Goal: Information Seeking & Learning: Understand process/instructions

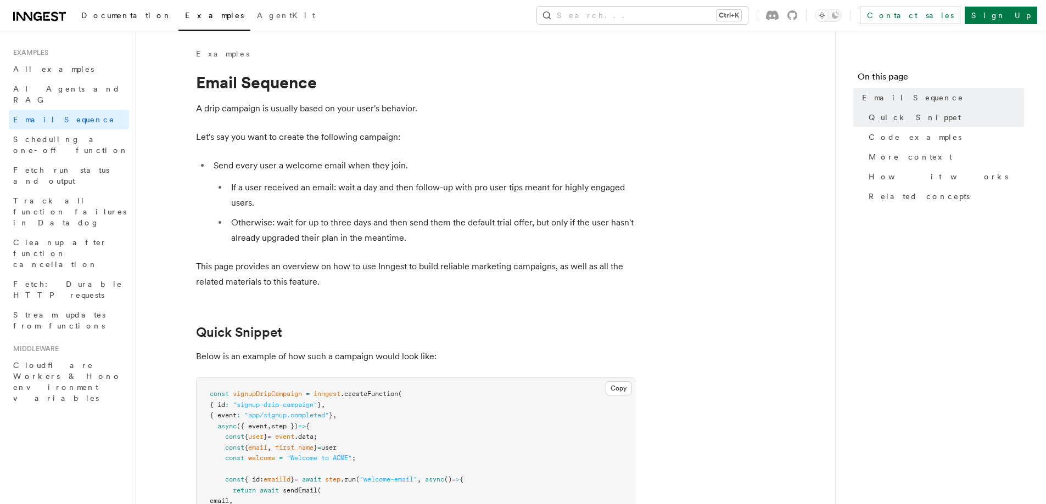
click at [106, 19] on span "Documentation" at bounding box center [126, 15] width 91 height 9
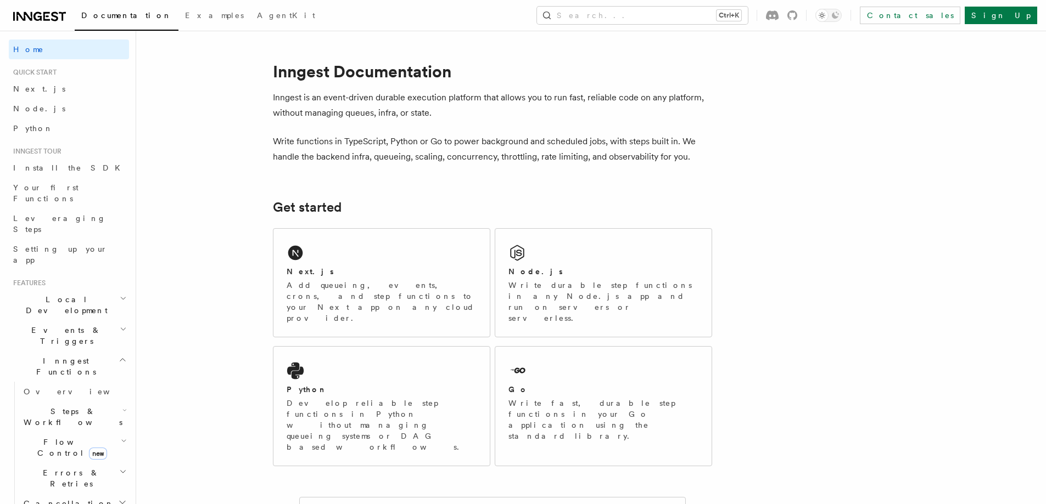
scroll to position [55, 0]
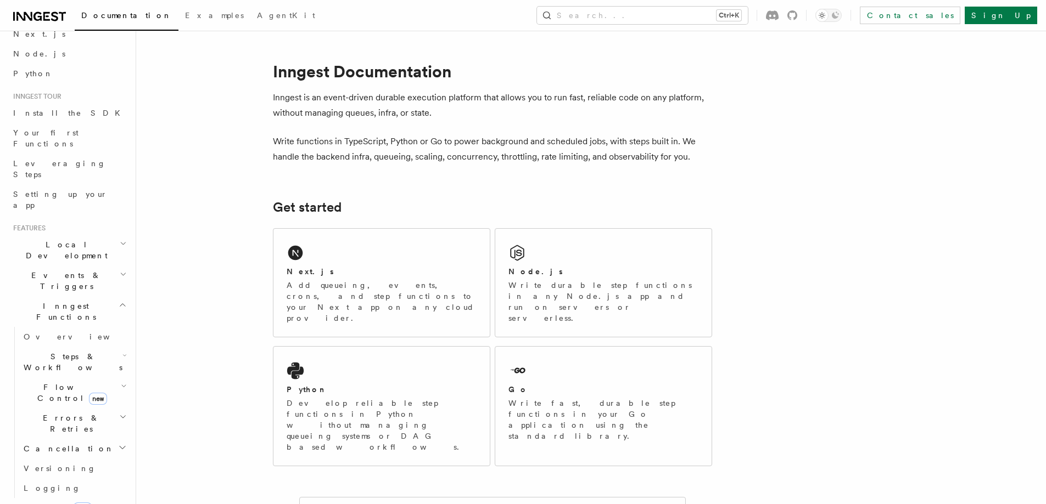
click at [77, 266] on h2 "Events & Triggers" at bounding box center [69, 281] width 120 height 31
click at [60, 476] on link "Webhooks" at bounding box center [74, 486] width 110 height 20
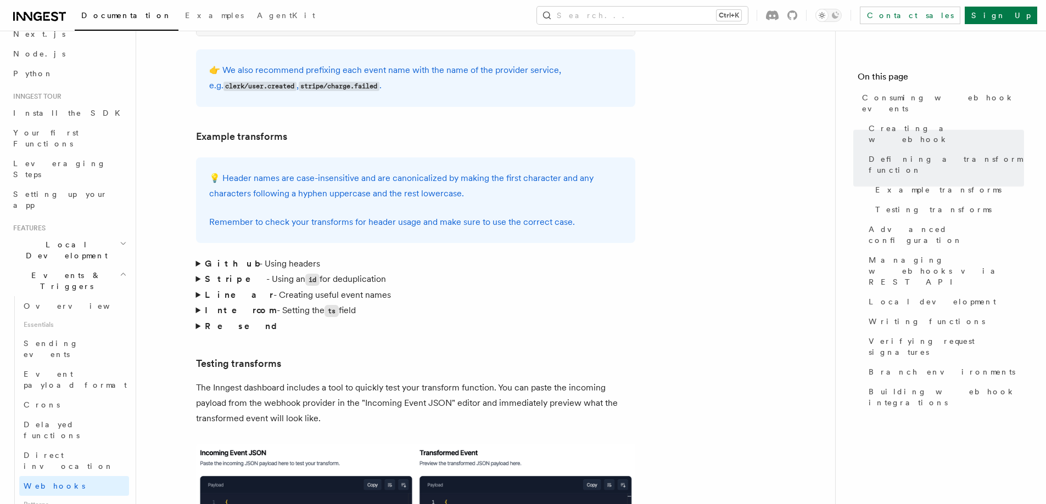
scroll to position [1647, 0]
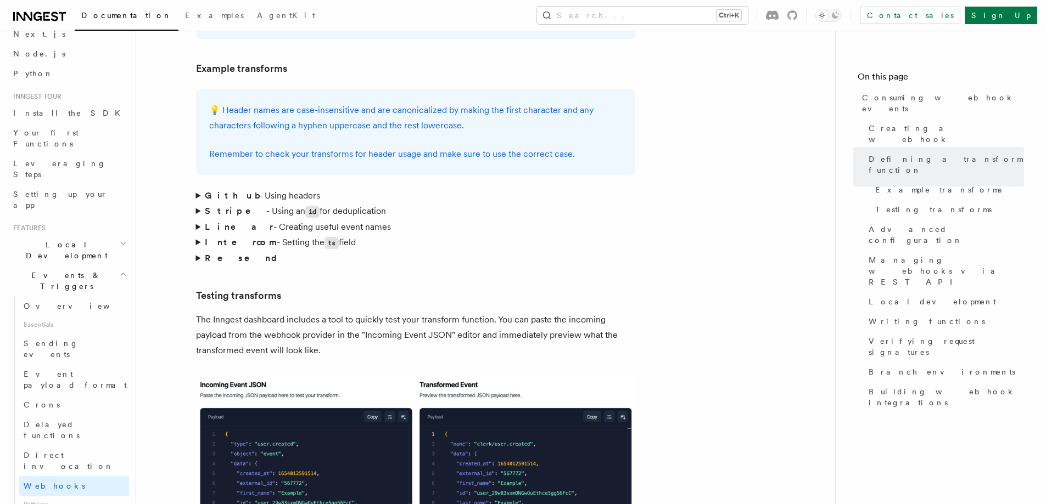
click at [196, 204] on summary "Stripe - Using an id for deduplication" at bounding box center [415, 212] width 439 height 16
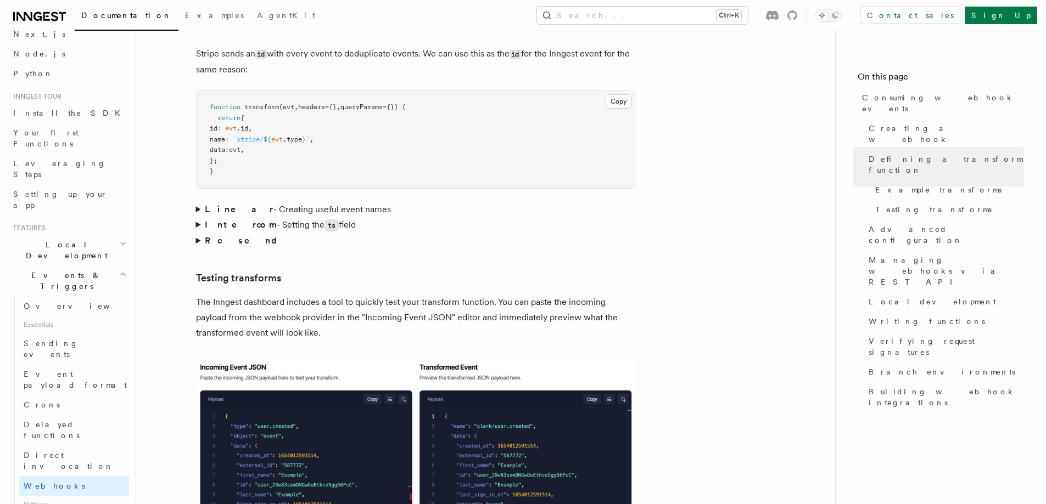
scroll to position [1866, 0]
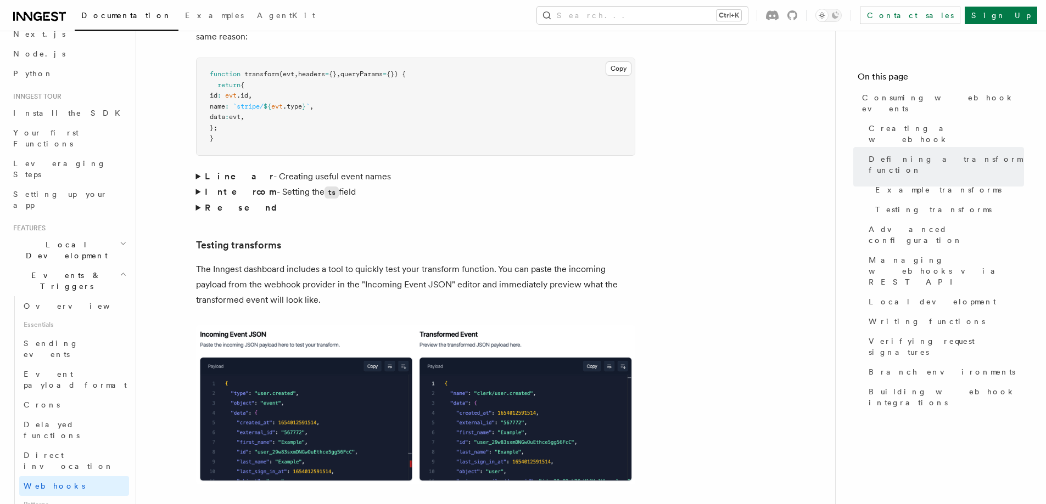
click at [200, 200] on summary "Resend" at bounding box center [415, 207] width 439 height 15
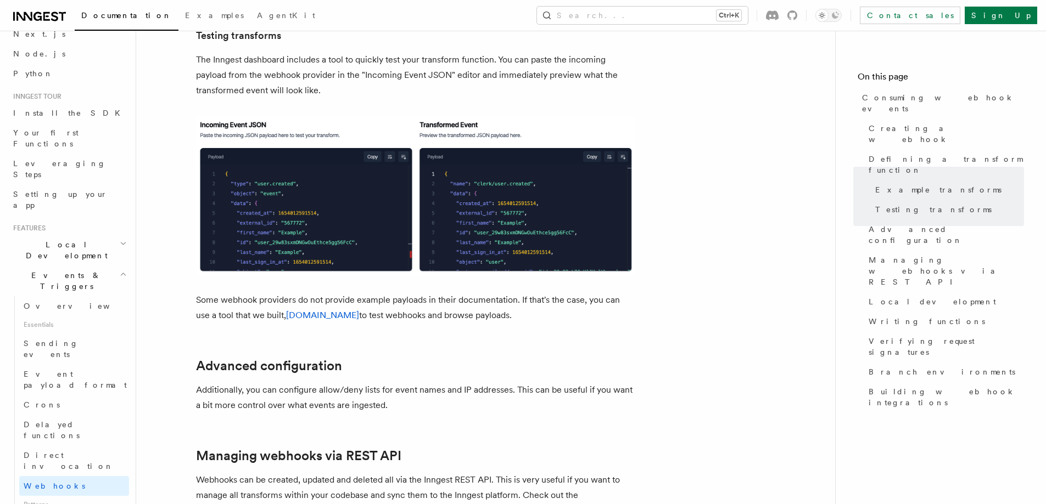
scroll to position [2195, 0]
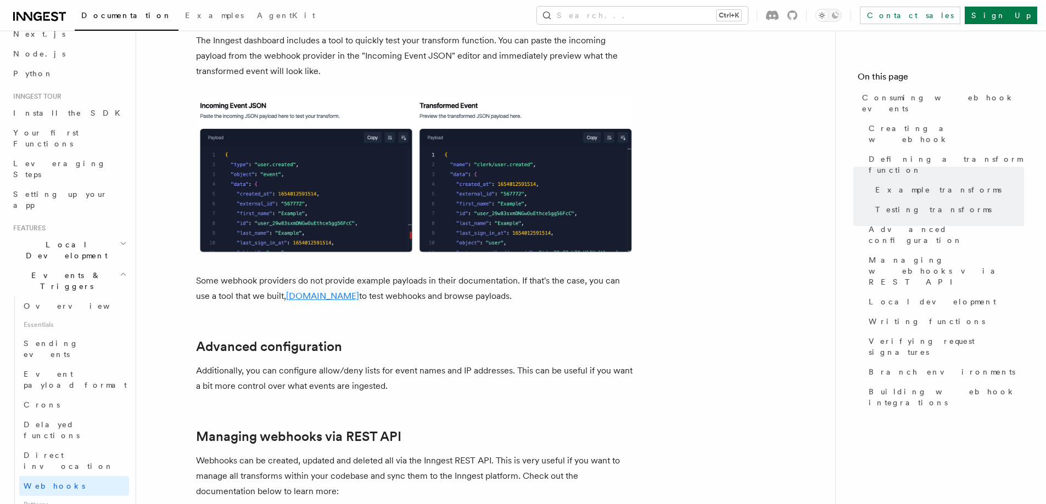
click at [292, 291] on link "TypedWebhooks.tools" at bounding box center [322, 296] width 73 height 10
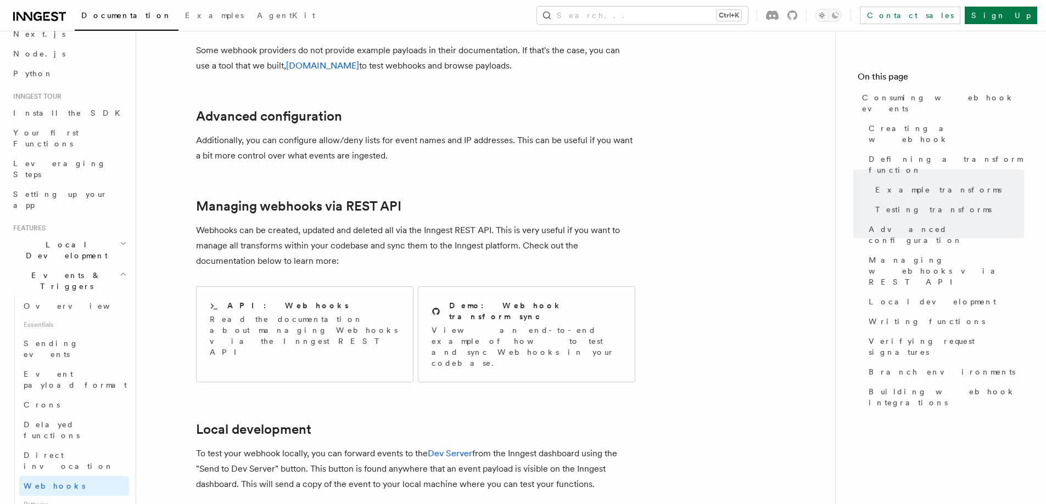
scroll to position [2415, 0]
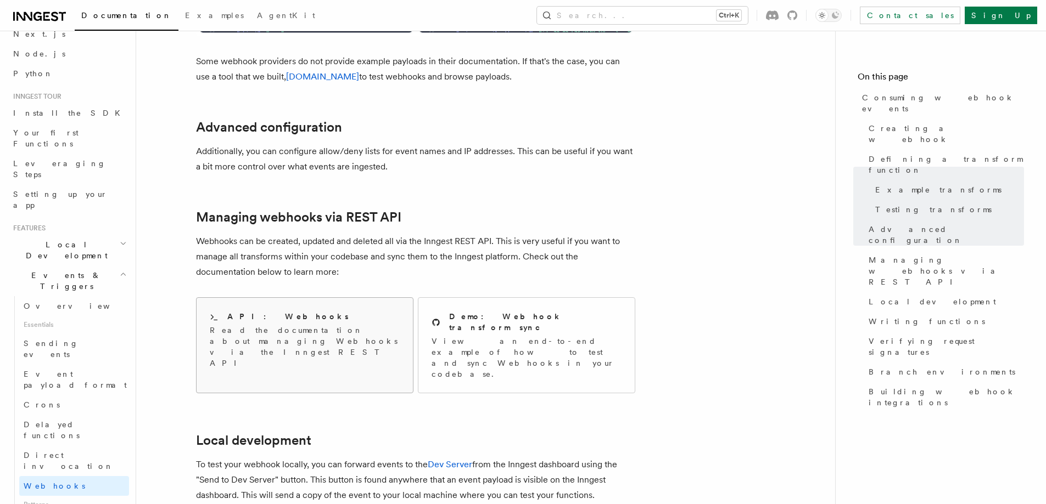
click at [327, 325] on p "Read the documentation about managing Webhooks via the Inngest REST API" at bounding box center [305, 347] width 190 height 44
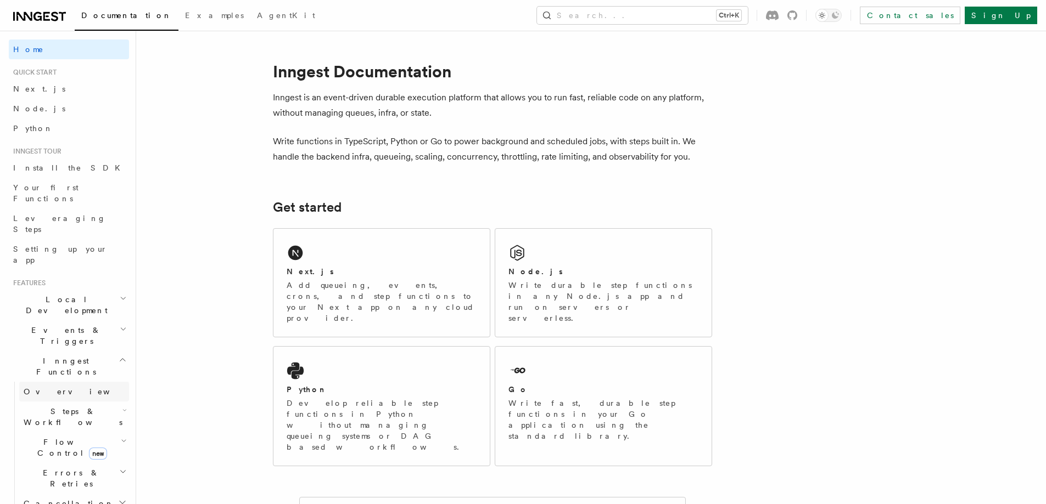
click at [48, 382] on link "Overview" at bounding box center [74, 392] width 110 height 20
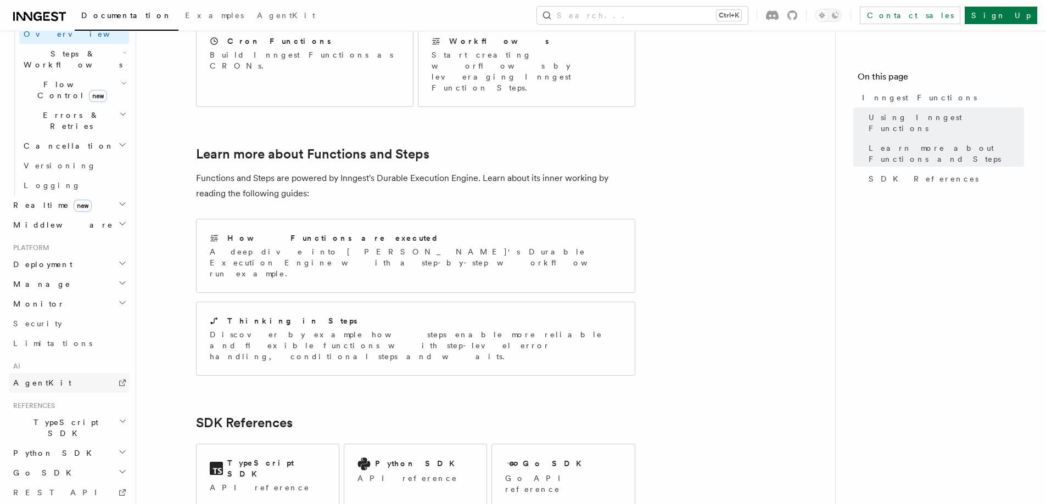
scroll to position [374, 0]
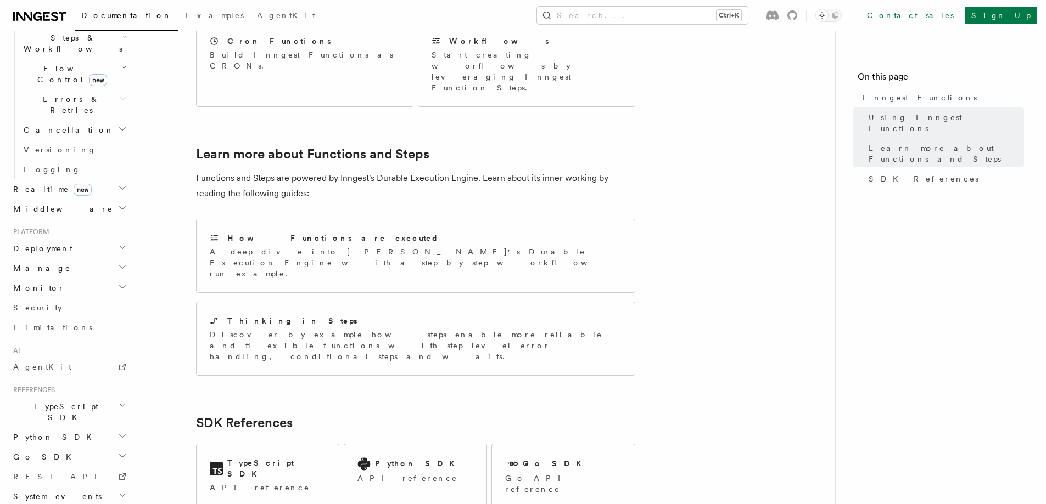
click at [119, 401] on icon "button" at bounding box center [123, 405] width 8 height 9
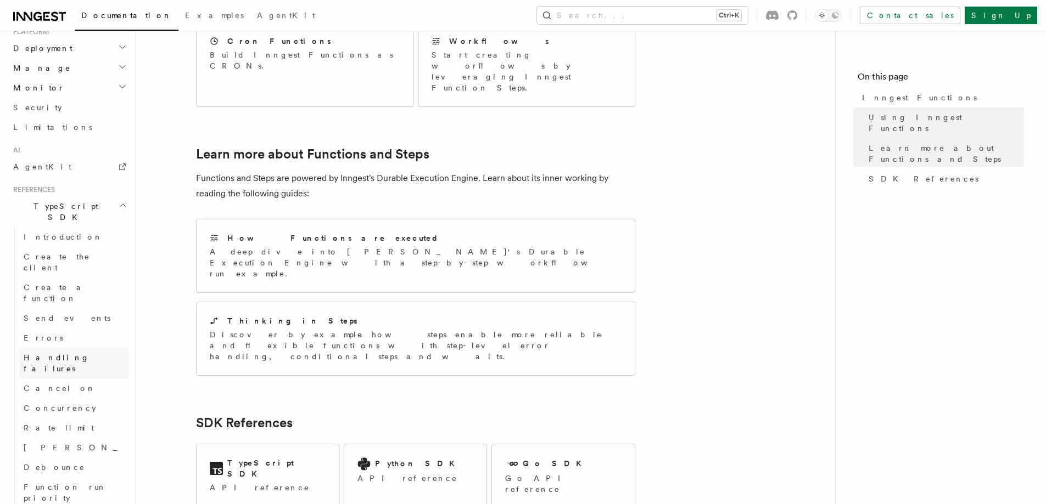
scroll to position [593, 0]
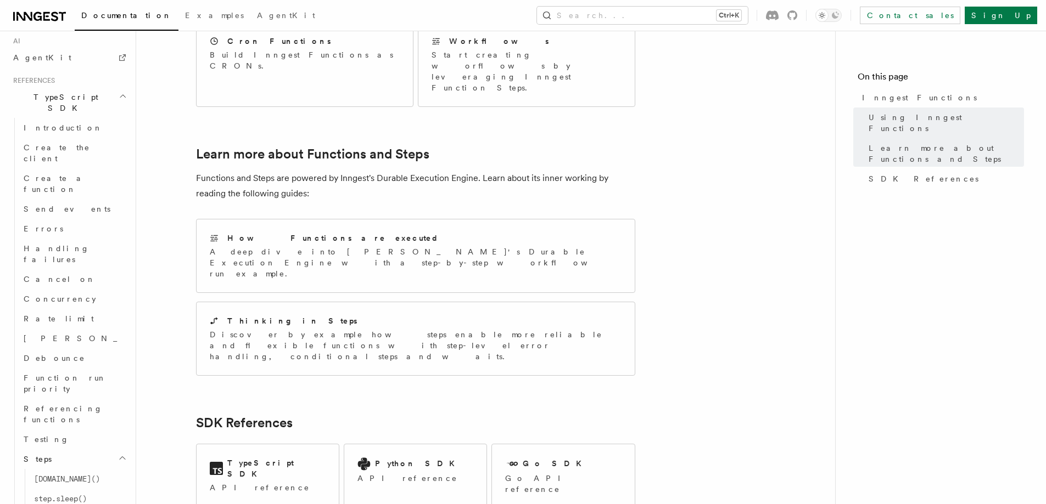
scroll to position [703, 0]
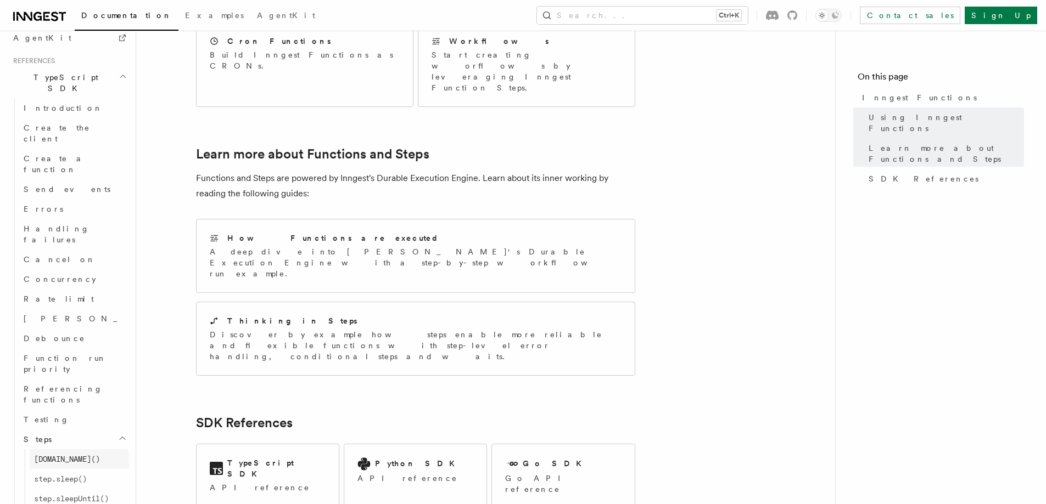
click at [72, 454] on span "step.run()" at bounding box center [67, 459] width 66 height 11
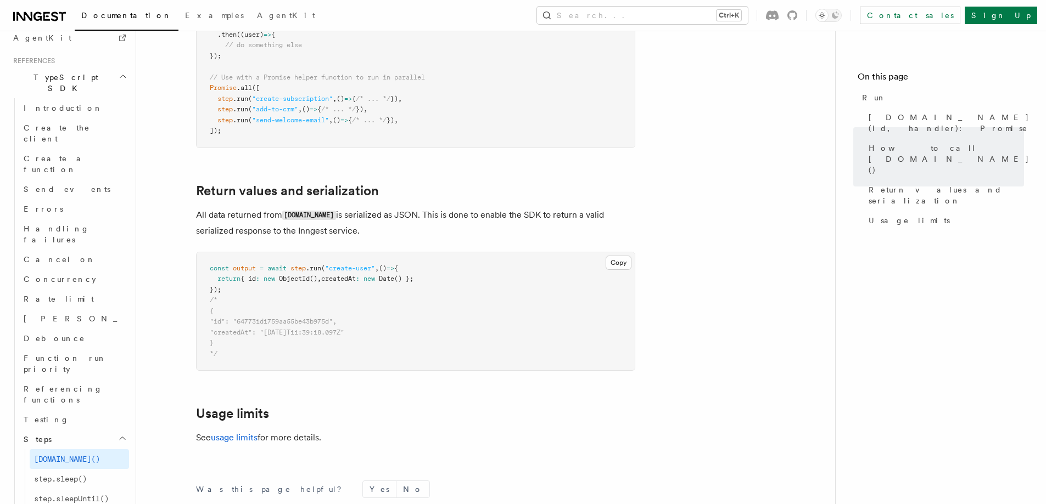
scroll to position [823, 0]
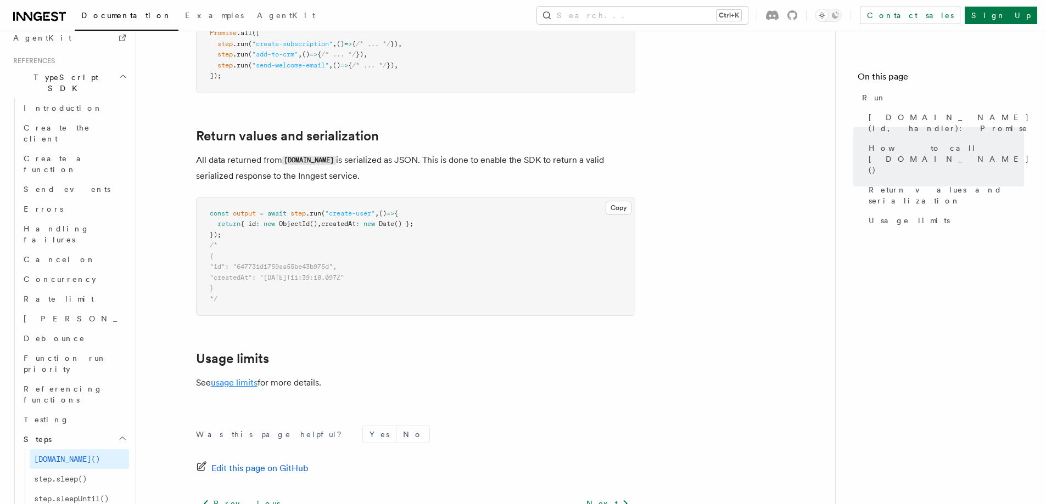
click at [217, 378] on link "usage limits" at bounding box center [234, 383] width 47 height 10
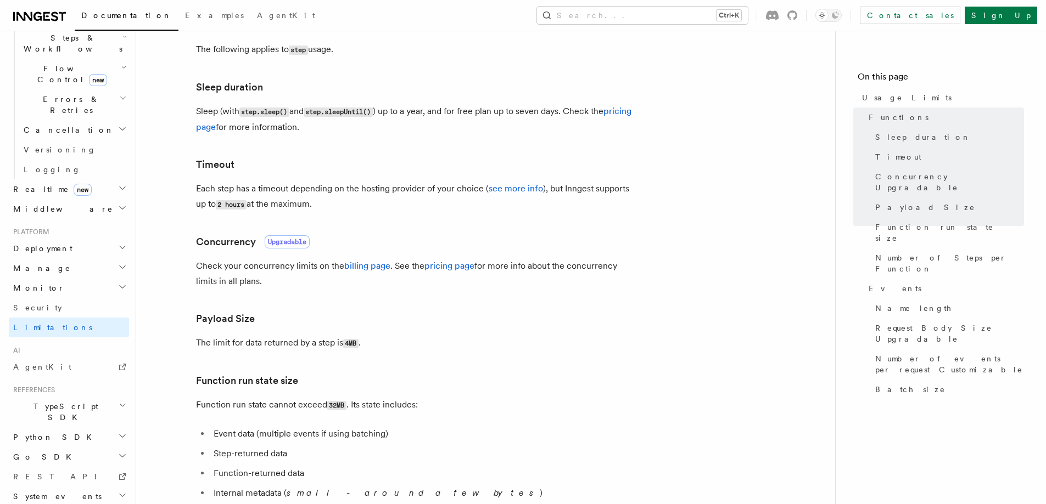
scroll to position [220, 0]
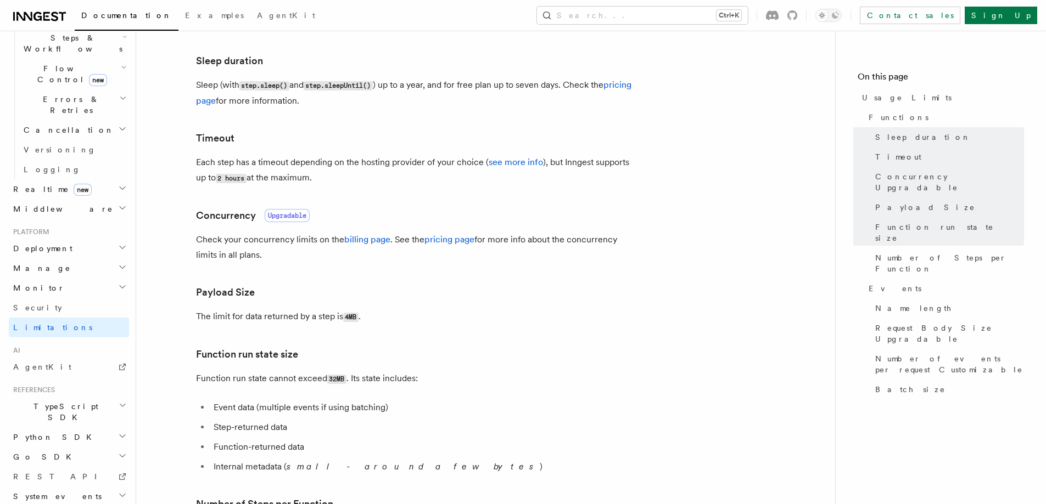
click at [102, 397] on h2 "TypeScript SDK" at bounding box center [69, 412] width 120 height 31
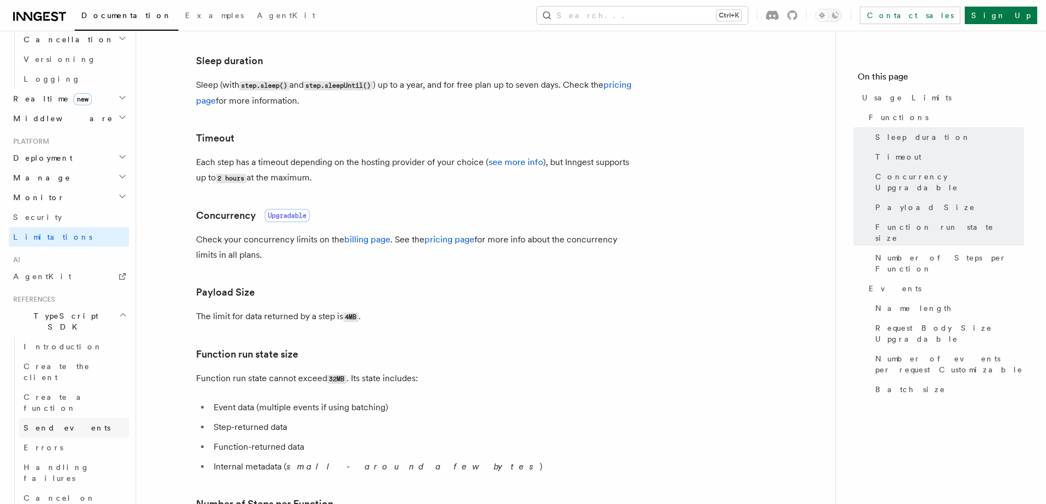
scroll to position [484, 0]
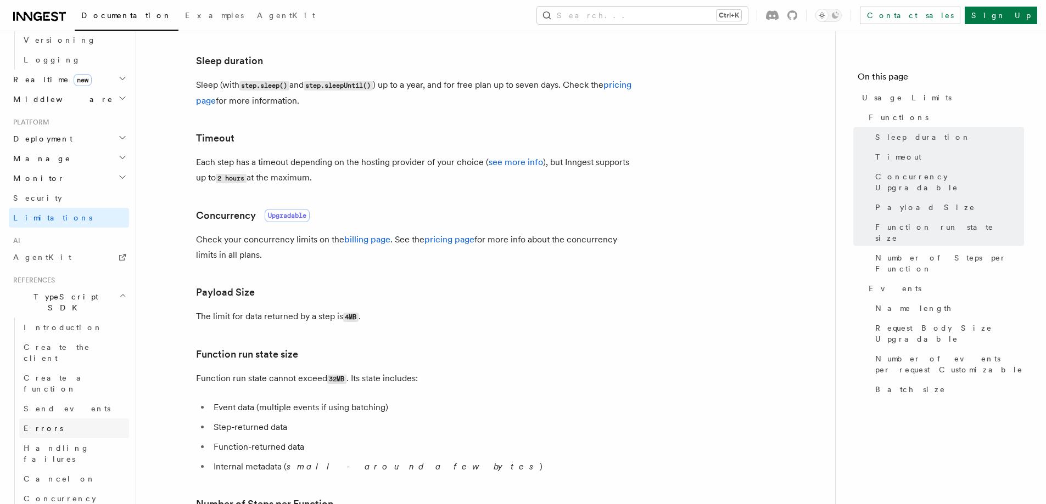
click at [46, 419] on link "Errors" at bounding box center [74, 429] width 110 height 20
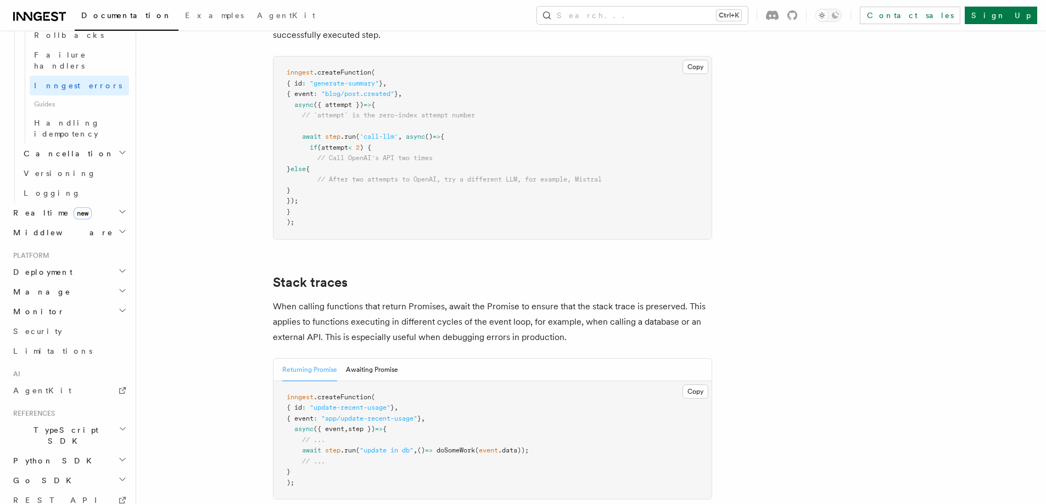
scroll to position [510, 0]
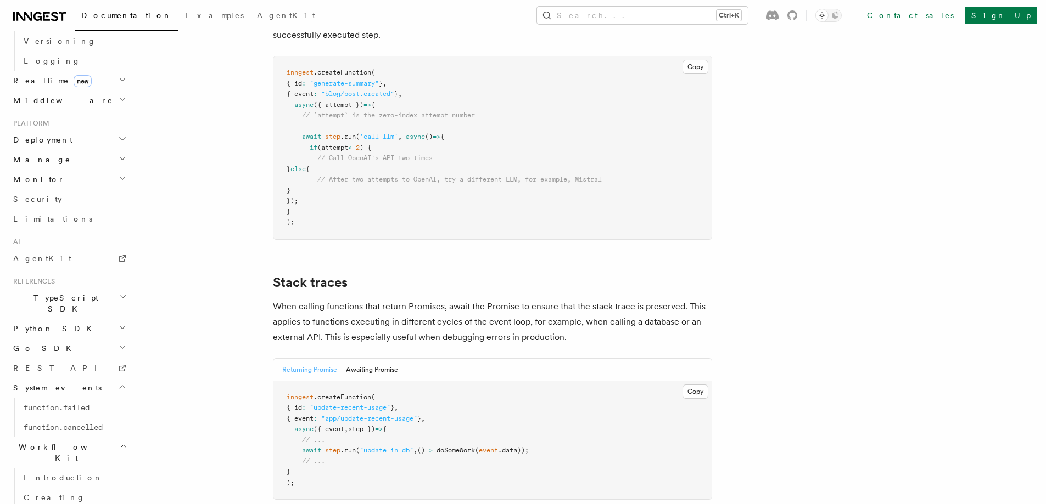
scroll to position [648, 0]
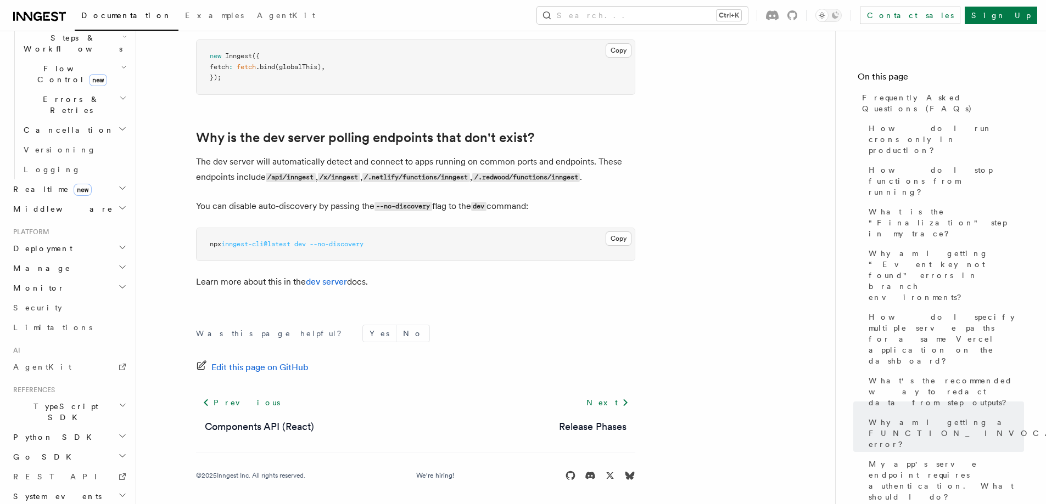
scroll to position [2049, 0]
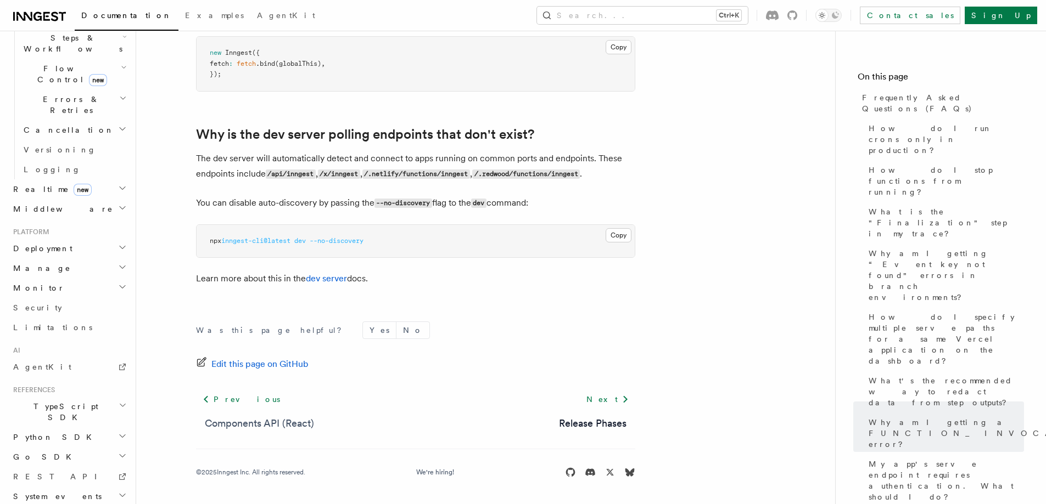
click at [276, 425] on link "Components API (React)" at bounding box center [259, 423] width 109 height 15
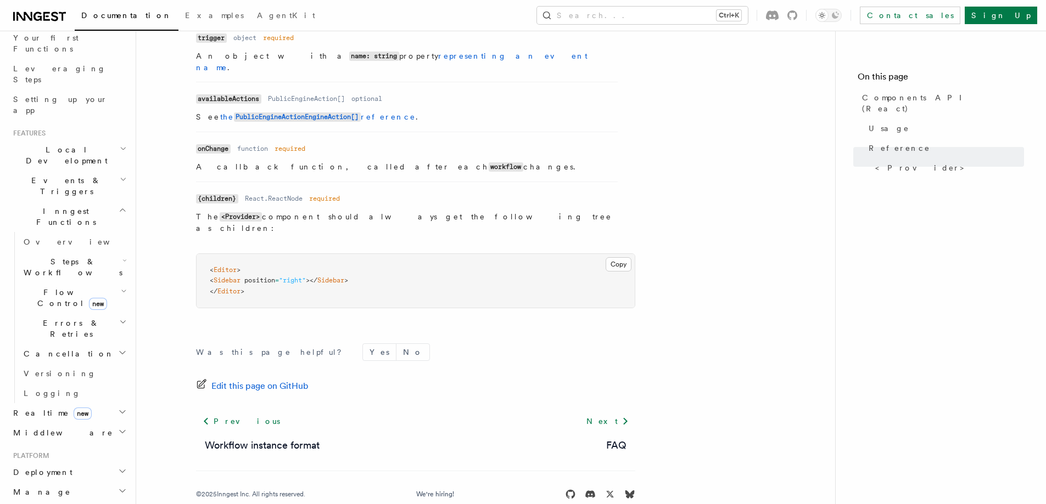
scroll to position [143, 0]
click at [75, 177] on h2 "Events & Triggers" at bounding box center [69, 192] width 120 height 31
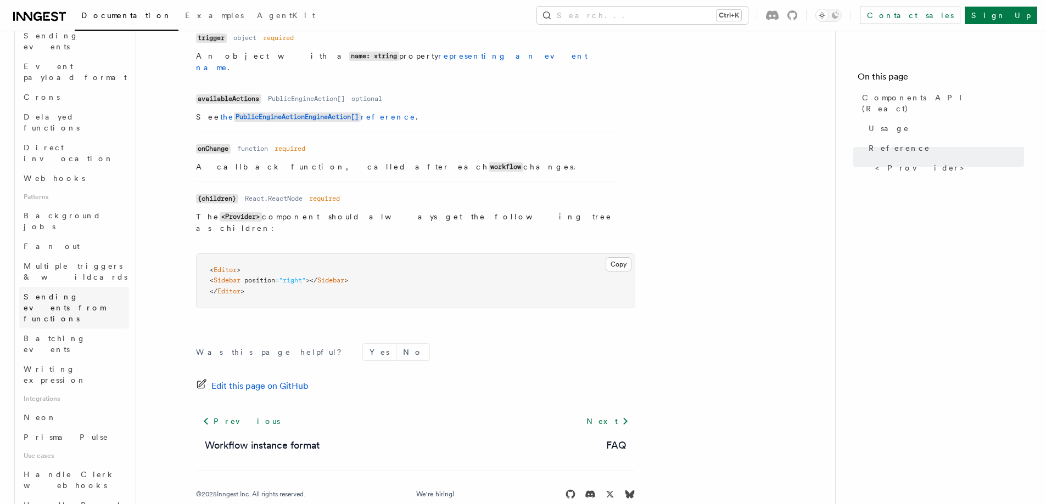
scroll to position [418, 0]
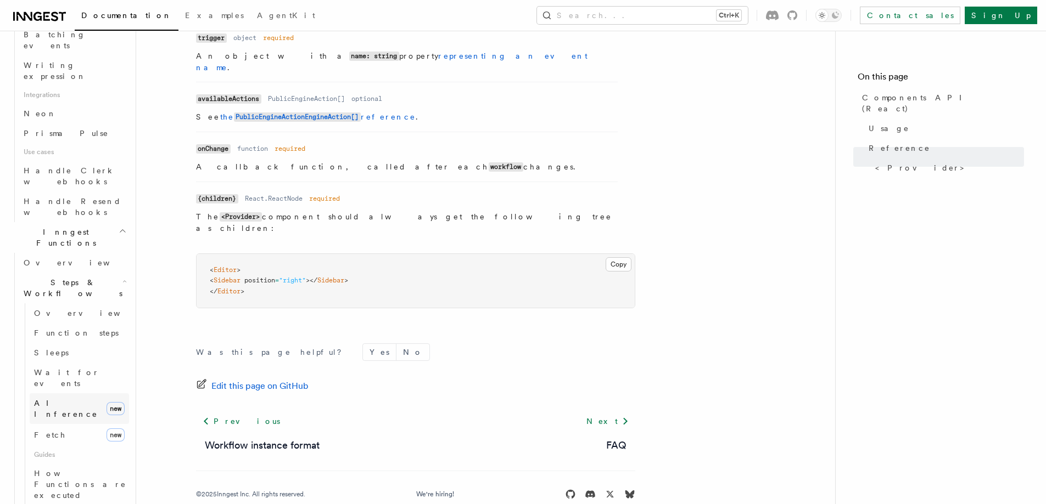
scroll to position [692, 0]
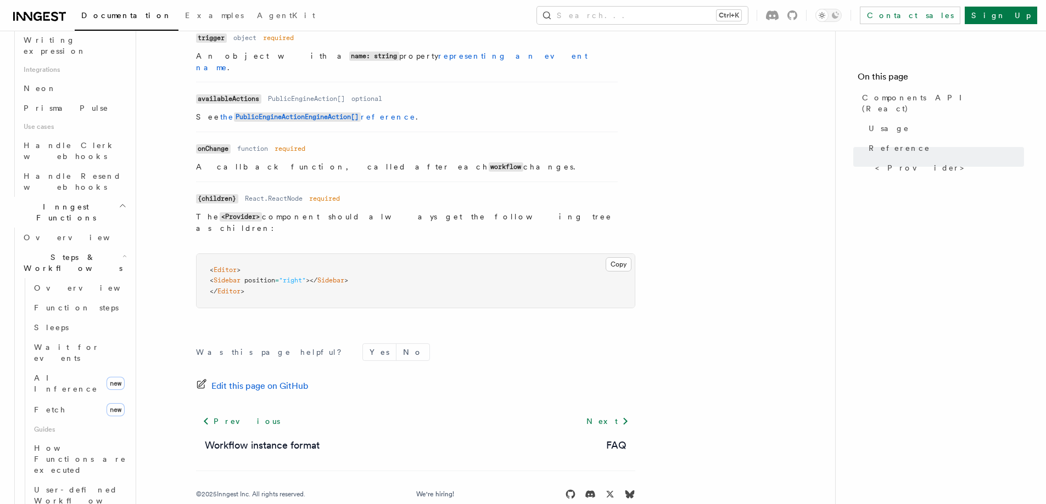
click at [93, 298] on link "Function steps" at bounding box center [79, 308] width 99 height 20
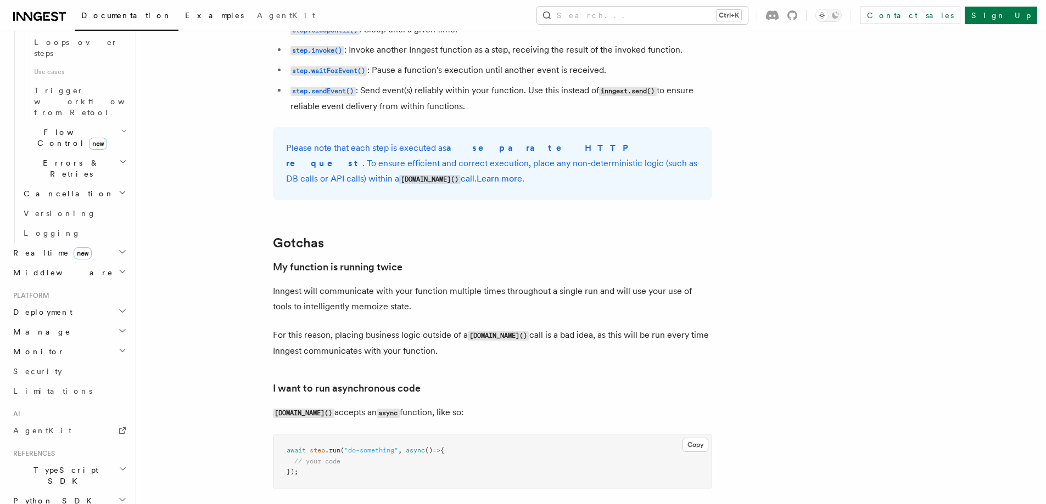
scroll to position [2086, 0]
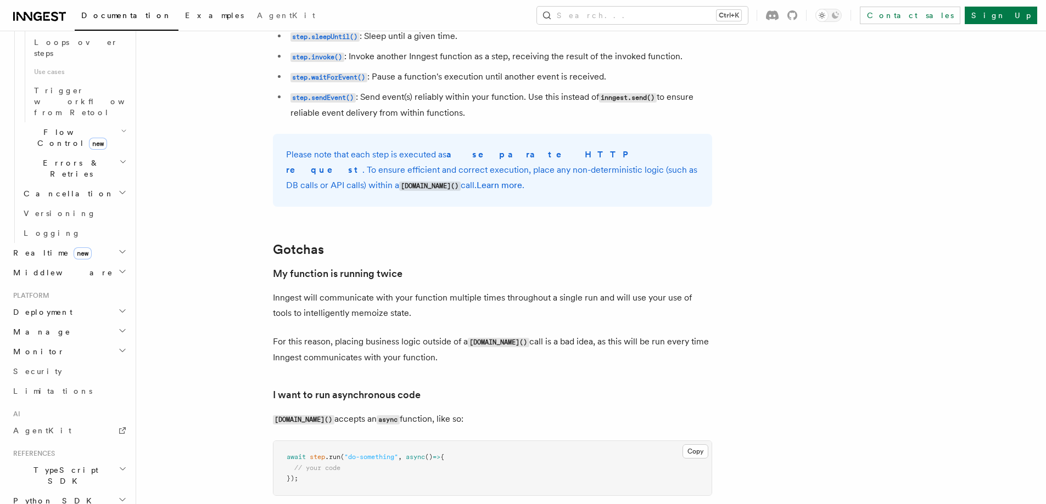
click at [185, 15] on span "Examples" at bounding box center [214, 15] width 59 height 9
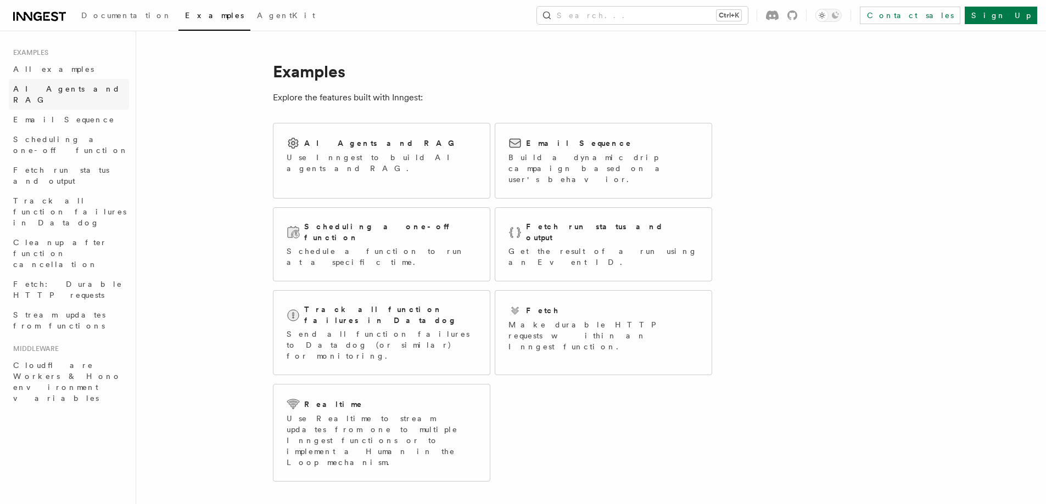
click at [39, 88] on span "AI Agents and RAG" at bounding box center [66, 95] width 107 height 20
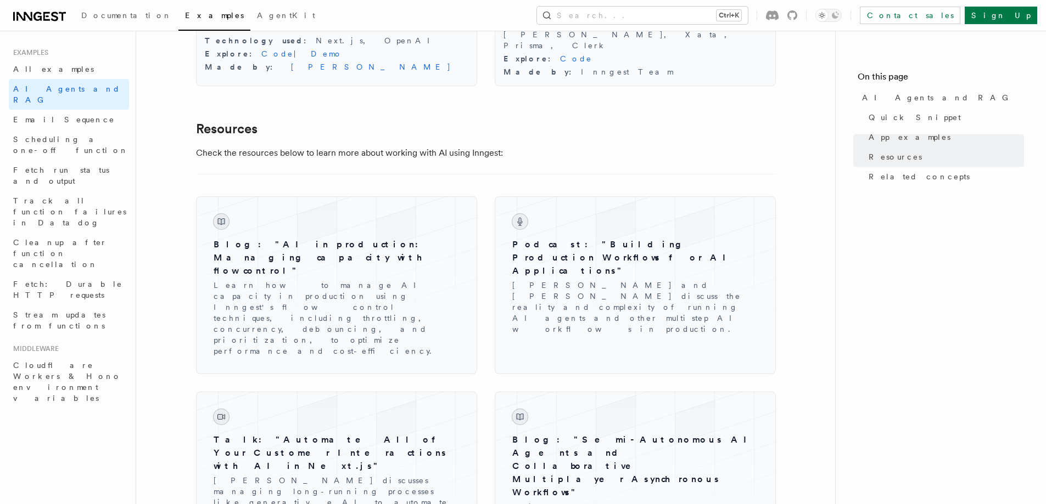
scroll to position [1372, 0]
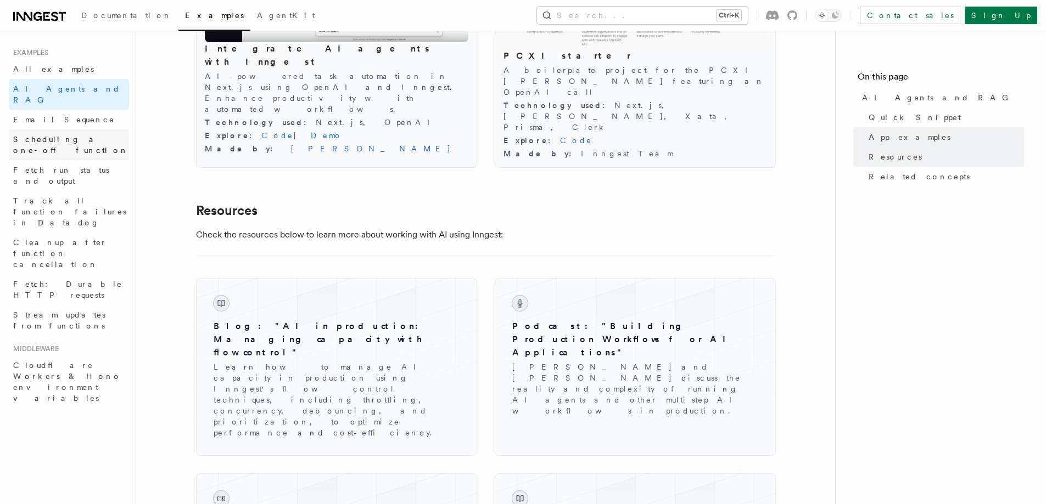
click at [71, 136] on link "Scheduling a one-off function" at bounding box center [69, 145] width 120 height 31
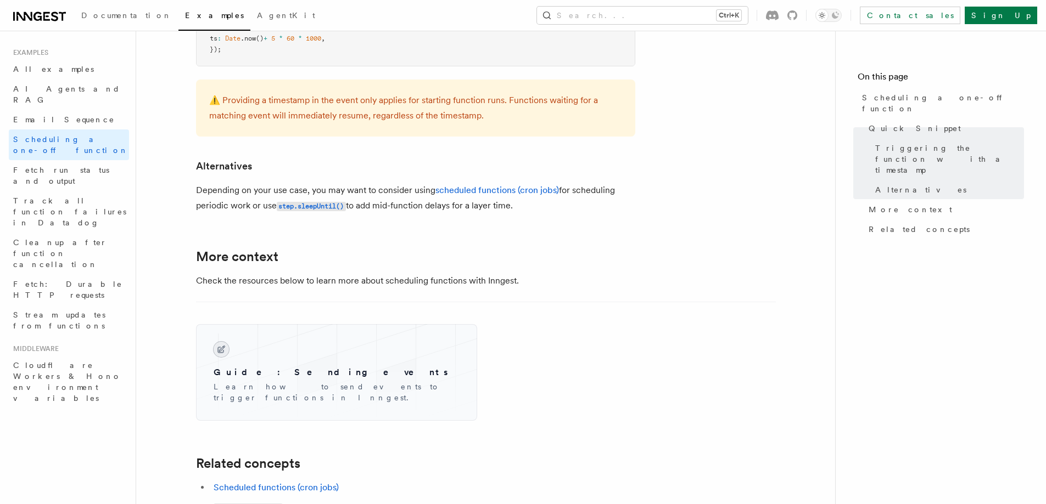
scroll to position [659, 0]
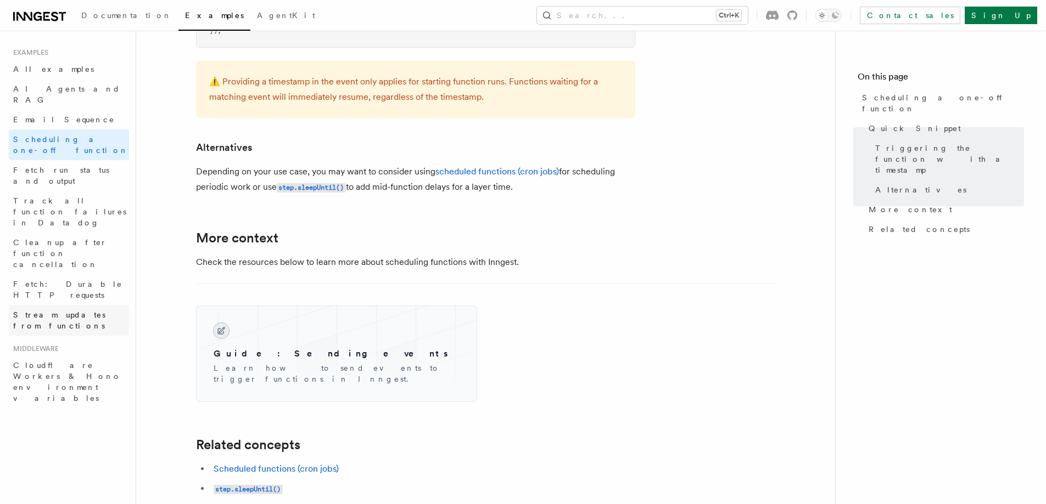
click at [81, 311] on span "Stream updates from functions" at bounding box center [59, 321] width 92 height 20
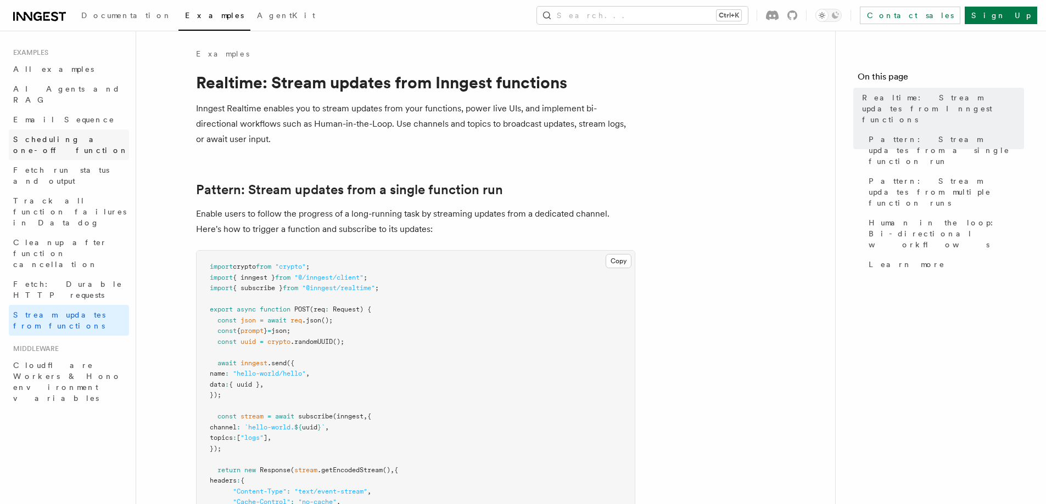
click at [80, 135] on span "Scheduling a one-off function" at bounding box center [70, 145] width 115 height 20
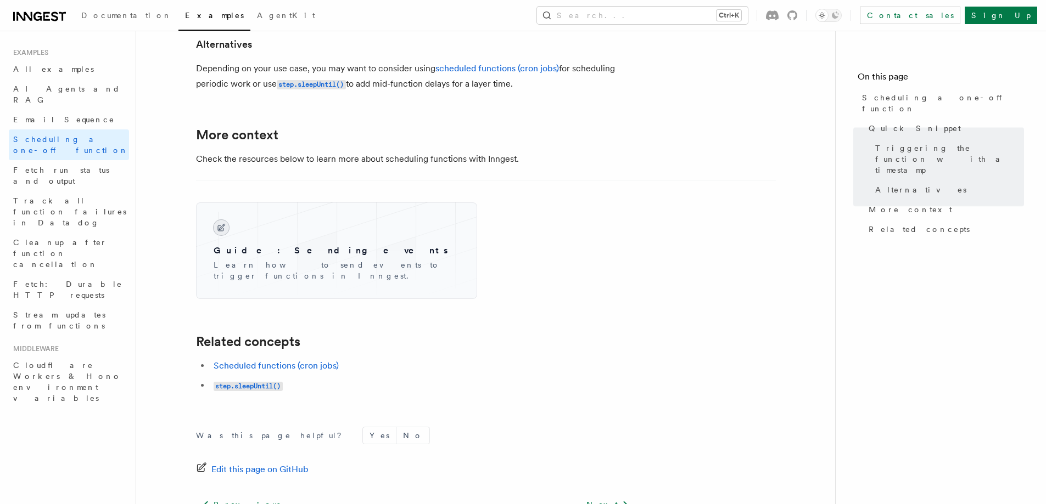
scroll to position [768, 0]
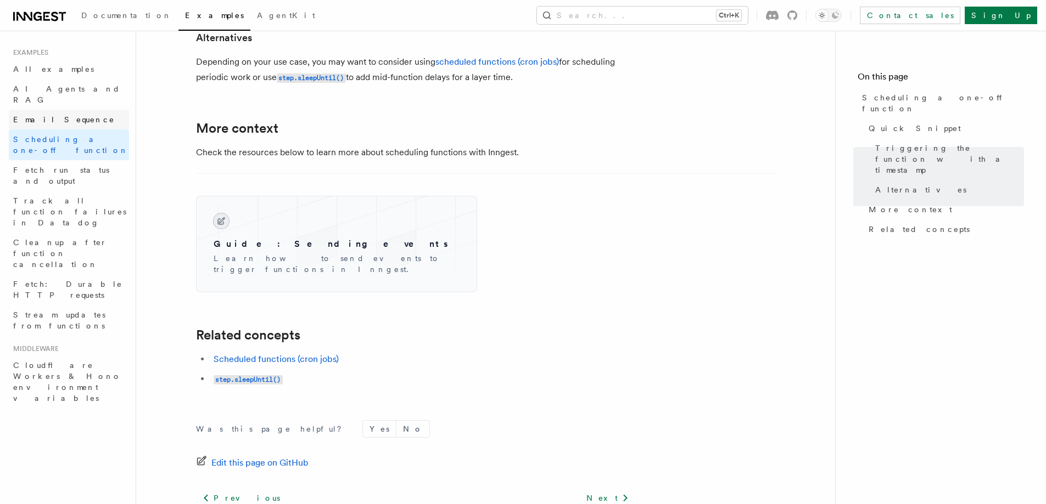
click at [93, 110] on link "Email Sequence" at bounding box center [69, 120] width 120 height 20
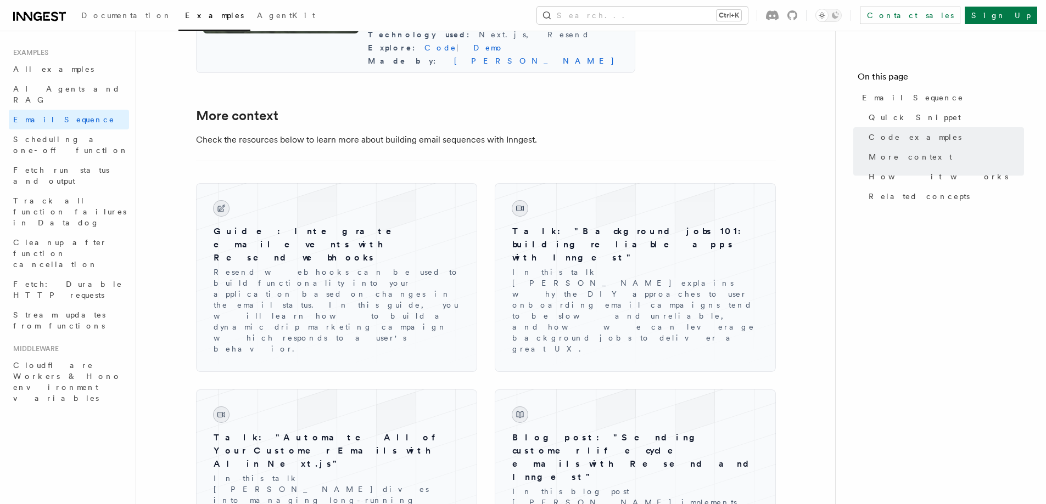
scroll to position [1207, 0]
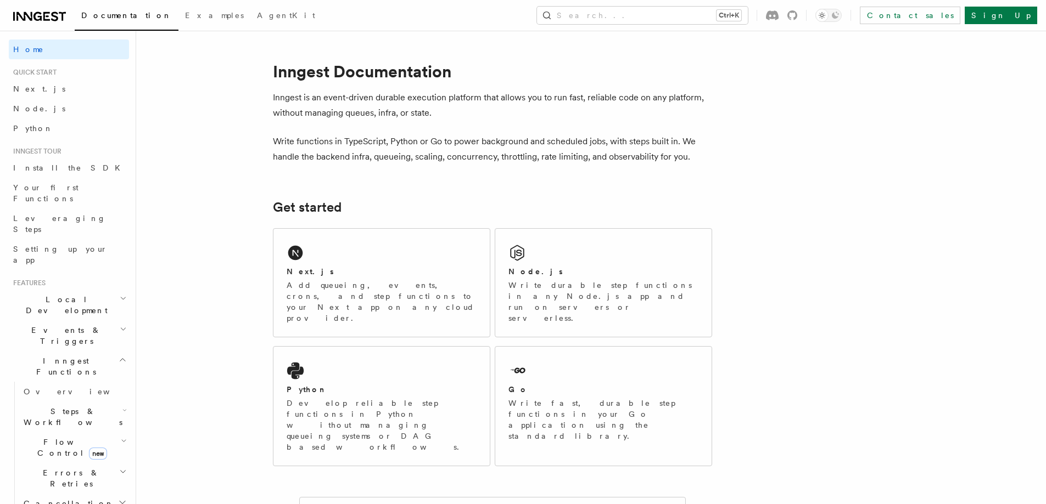
click at [58, 294] on span "Local Development" at bounding box center [64, 305] width 111 height 22
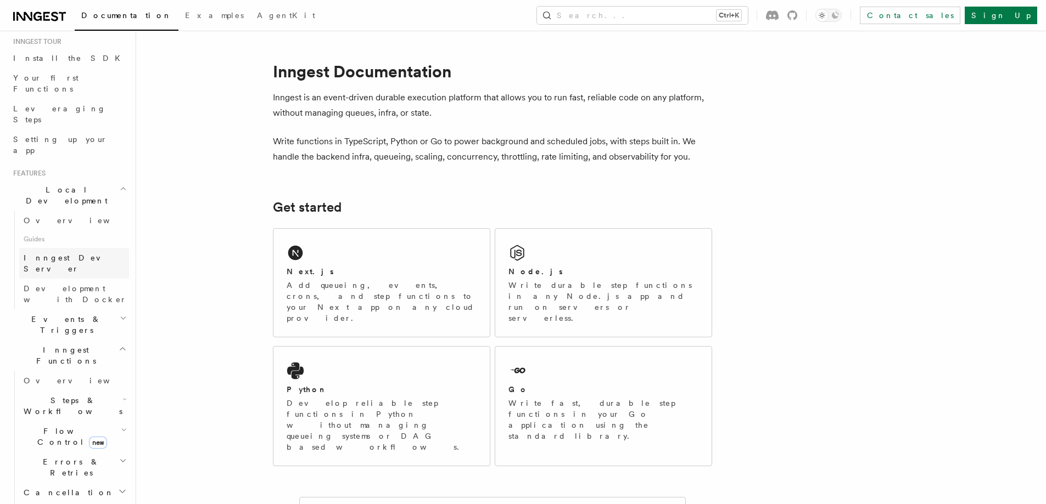
click at [65, 248] on link "Inngest Dev Server" at bounding box center [74, 263] width 110 height 31
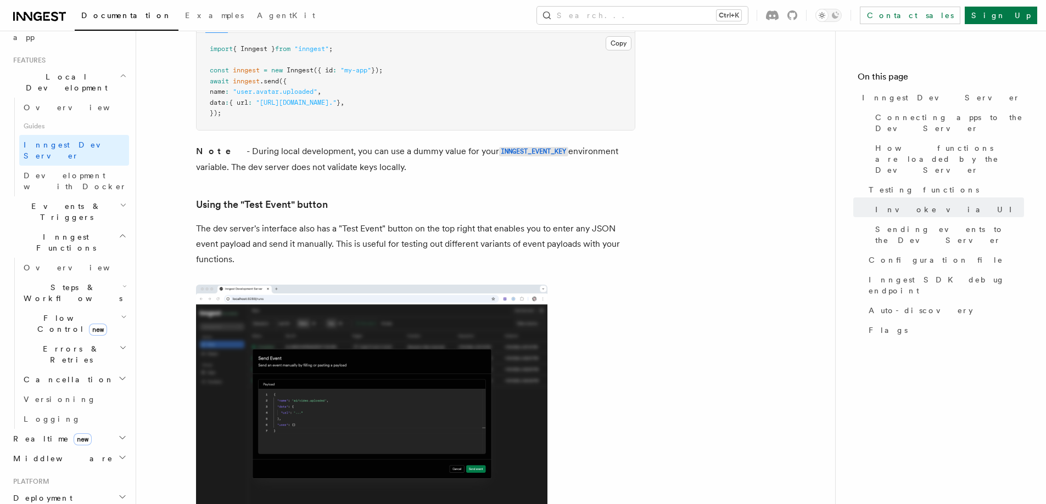
scroll to position [220, 0]
click at [73, 200] on h2 "Events & Triggers" at bounding box center [69, 215] width 120 height 31
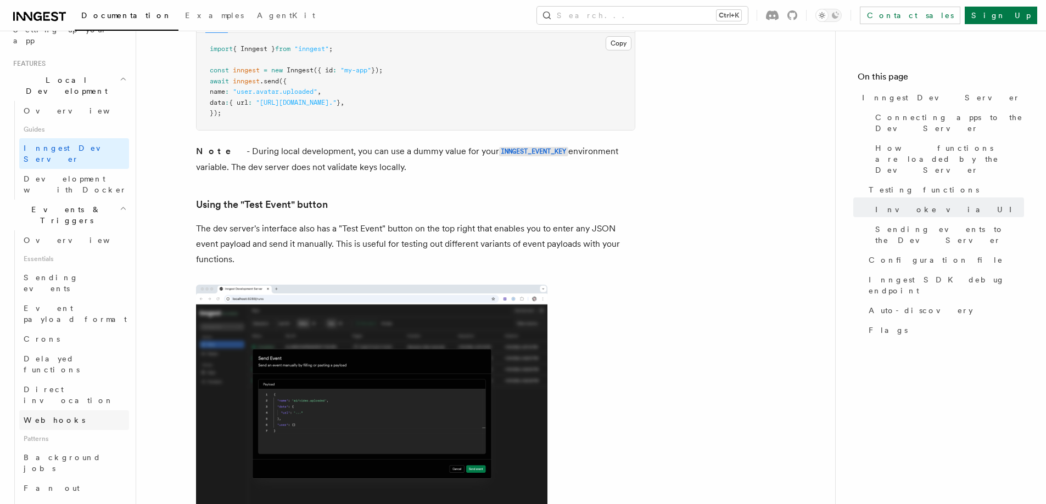
click at [76, 411] on link "Webhooks" at bounding box center [74, 421] width 110 height 20
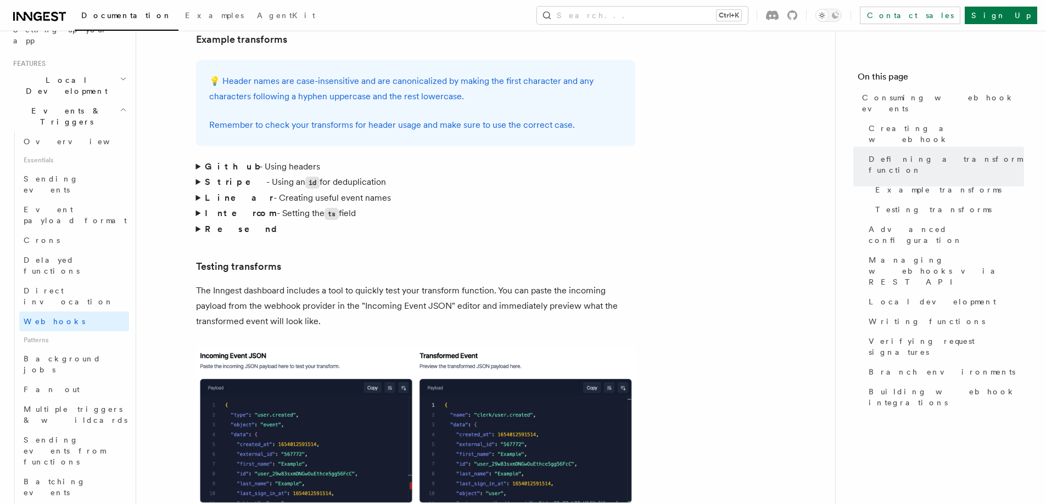
scroll to position [1701, 0]
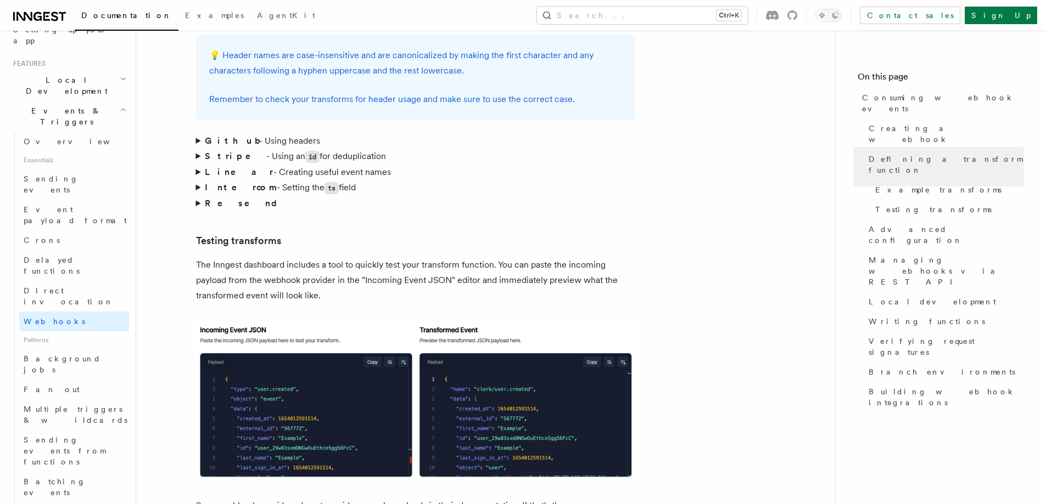
click at [205, 151] on strong "Stripe" at bounding box center [235, 156] width 61 height 10
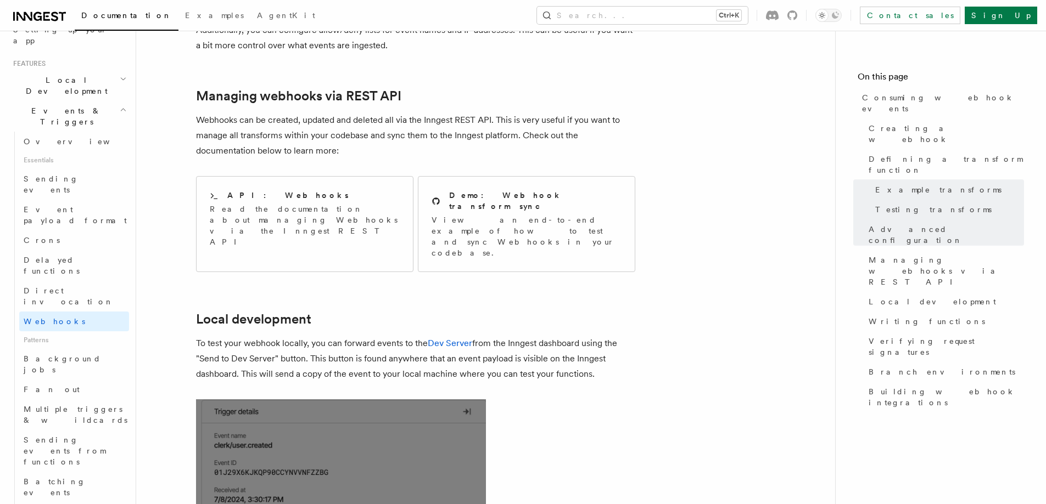
scroll to position [2470, 0]
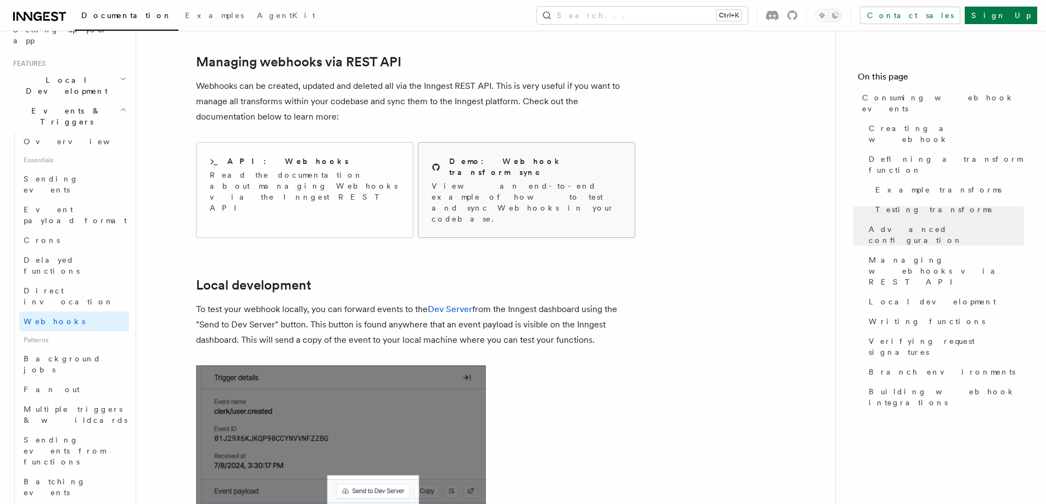
click at [473, 181] on p "View an end-to-end example of how to test and sync Webhooks in your codebase." at bounding box center [526, 203] width 190 height 44
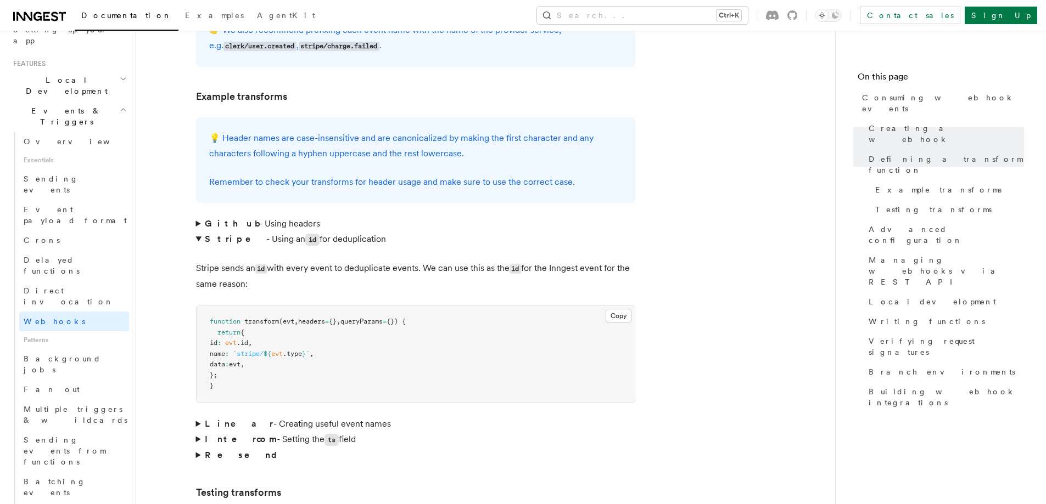
scroll to position [1647, 0]
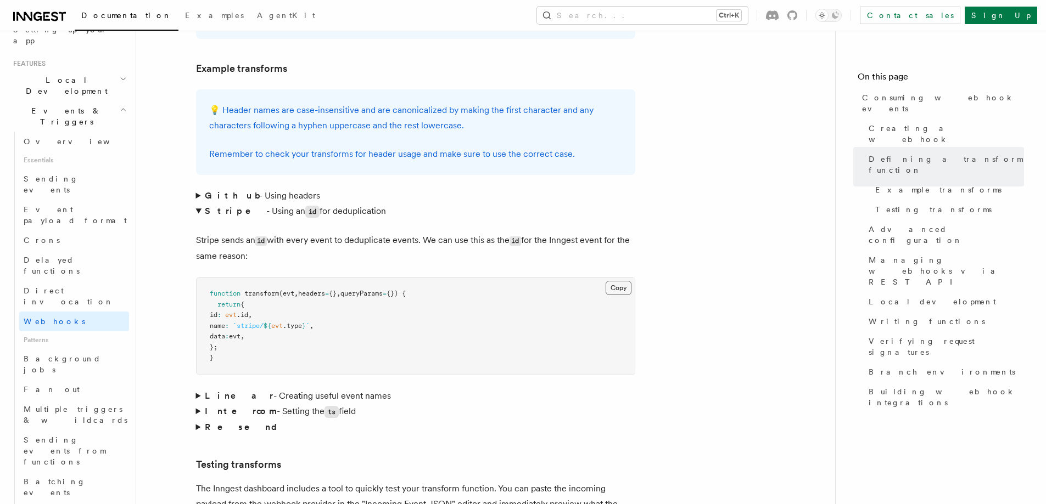
click at [612, 281] on button "Copy Copied" at bounding box center [618, 288] width 26 height 14
click at [200, 420] on summary "Resend" at bounding box center [415, 427] width 439 height 15
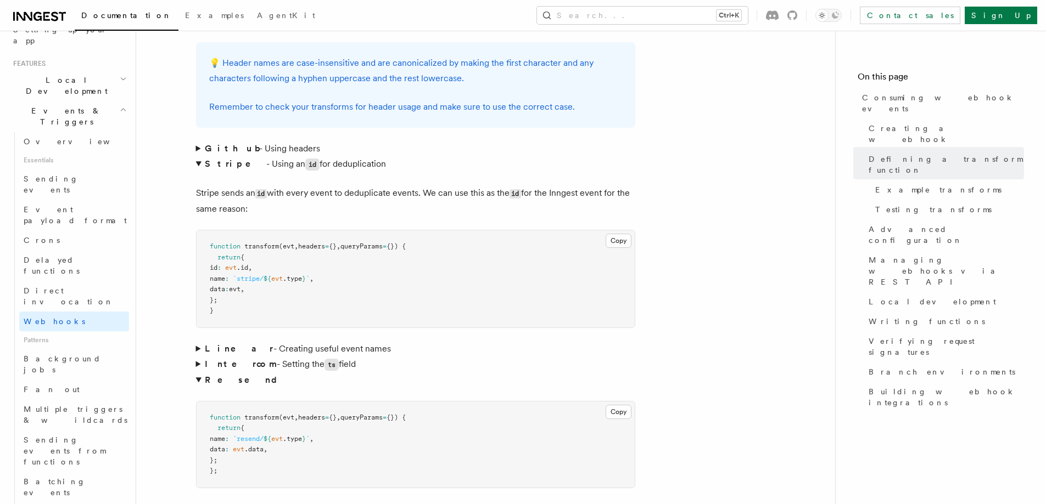
scroll to position [1756, 0]
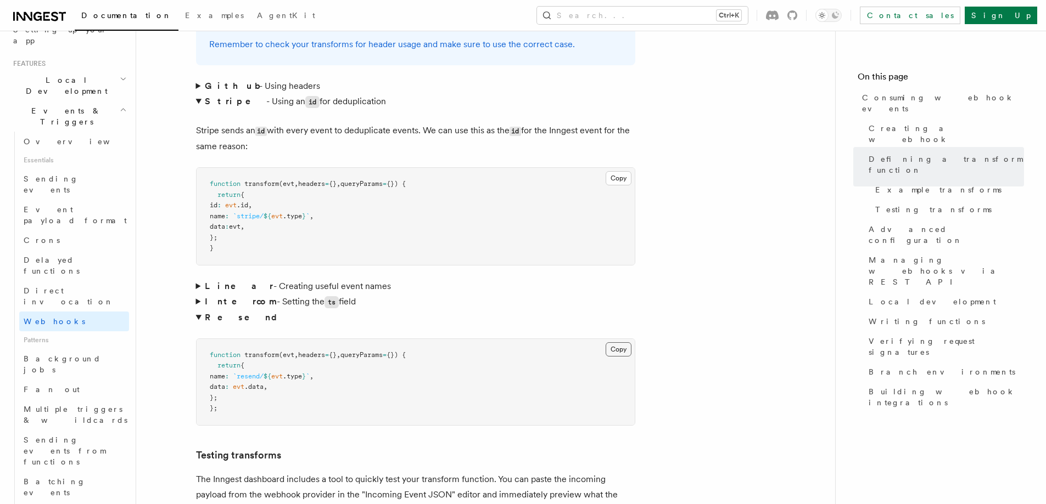
click at [612, 342] on button "Copy Copied" at bounding box center [618, 349] width 26 height 14
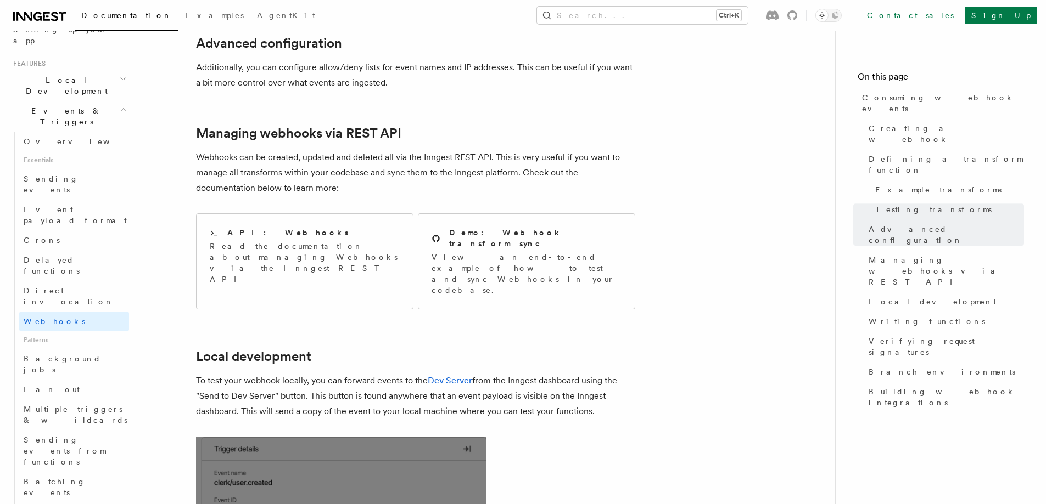
scroll to position [2415, 0]
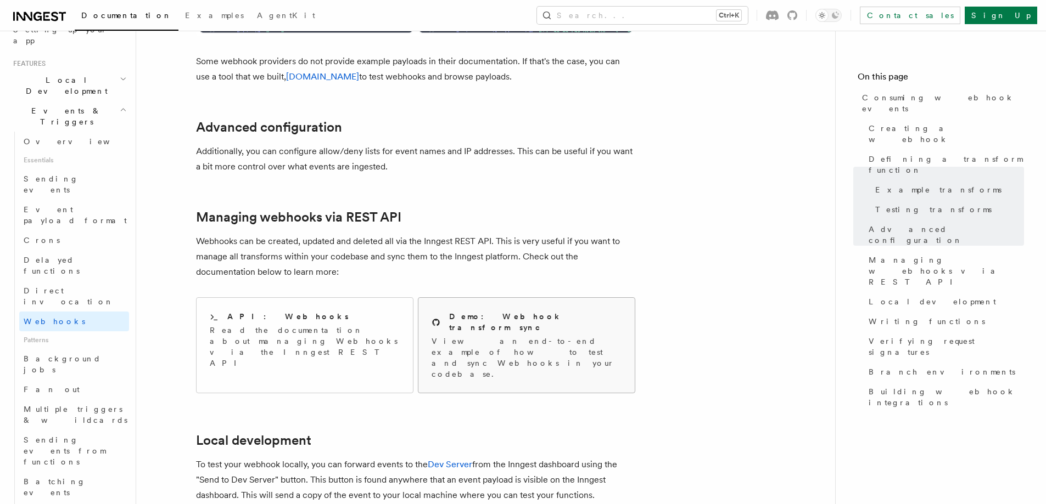
click at [486, 298] on div "Demo: Webhook transform sync View an end-to-end example of how to test and sync…" at bounding box center [526, 345] width 216 height 95
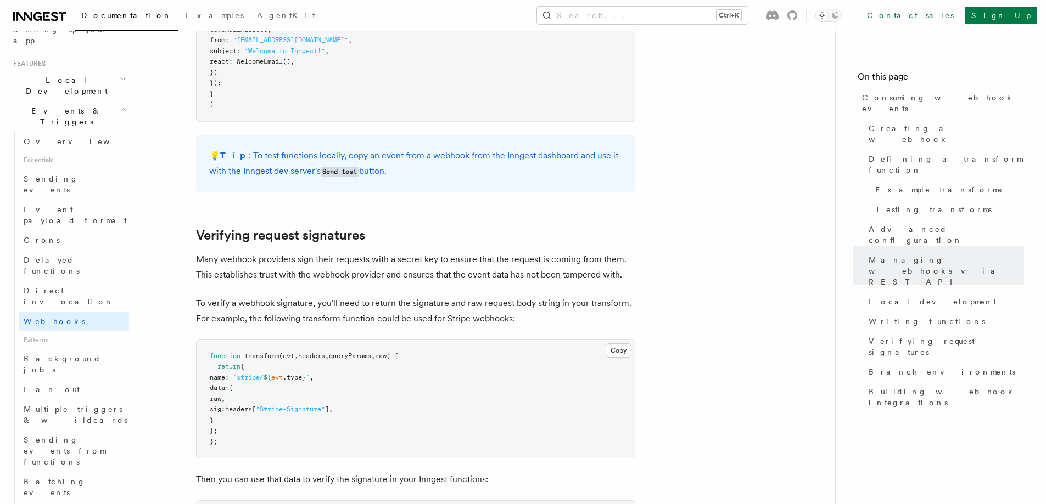
scroll to position [3348, 0]
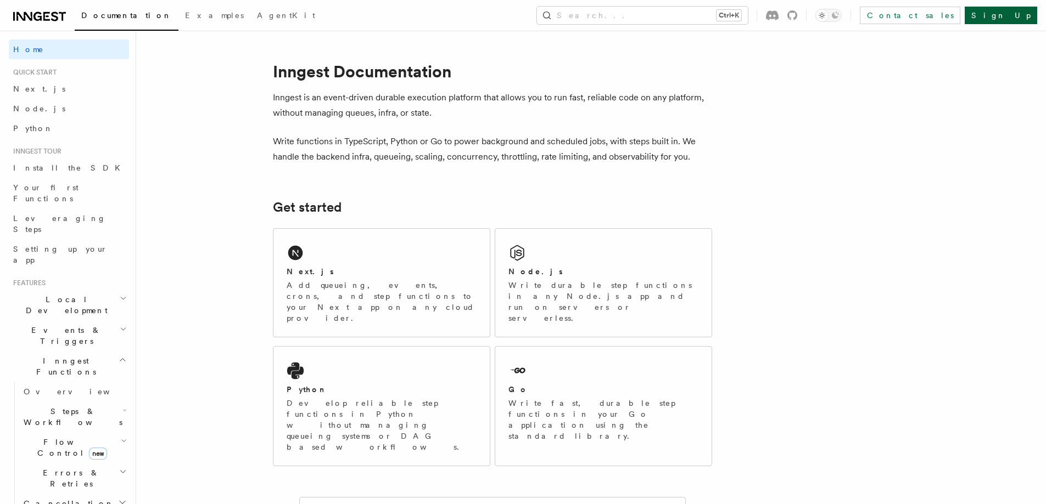
click at [1021, 12] on link "Sign Up" at bounding box center [1000, 16] width 72 height 18
